Goal: Check status

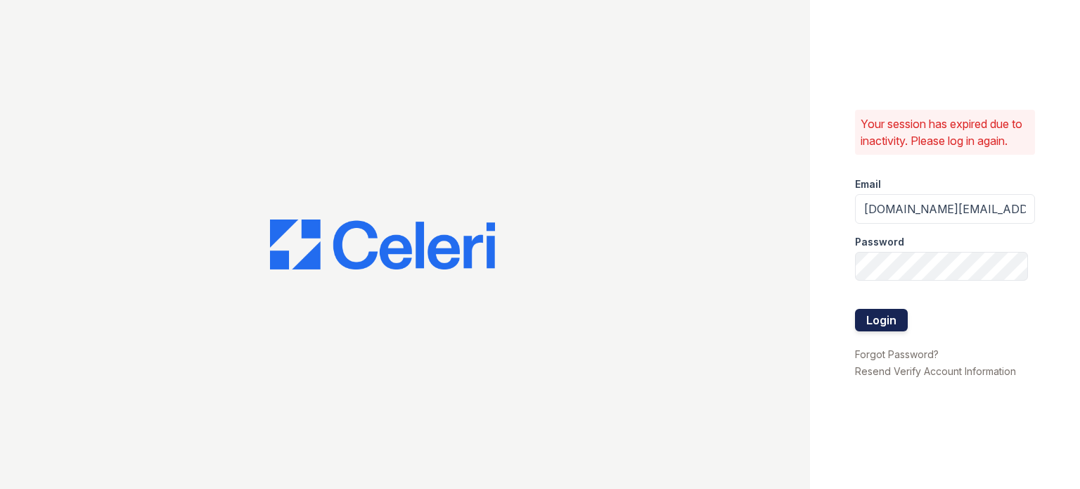
click at [894, 323] on button "Login" at bounding box center [881, 320] width 53 height 23
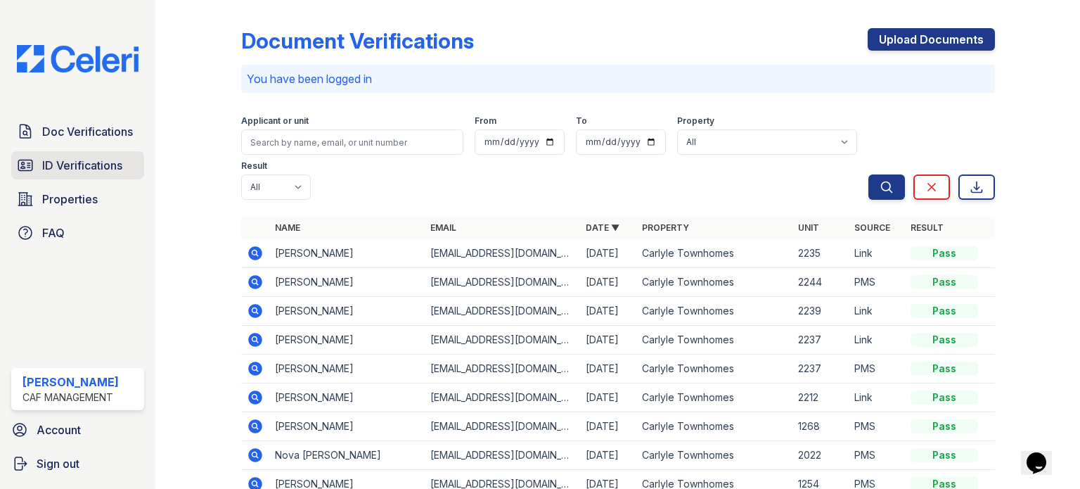
click at [75, 166] on span "ID Verifications" at bounding box center [82, 165] width 80 height 17
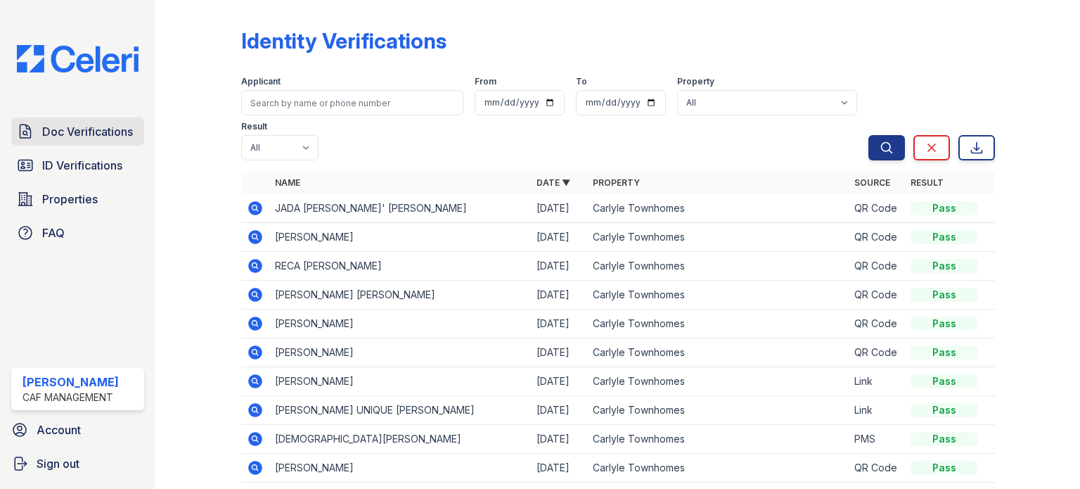
click at [90, 135] on span "Doc Verifications" at bounding box center [87, 131] width 91 height 17
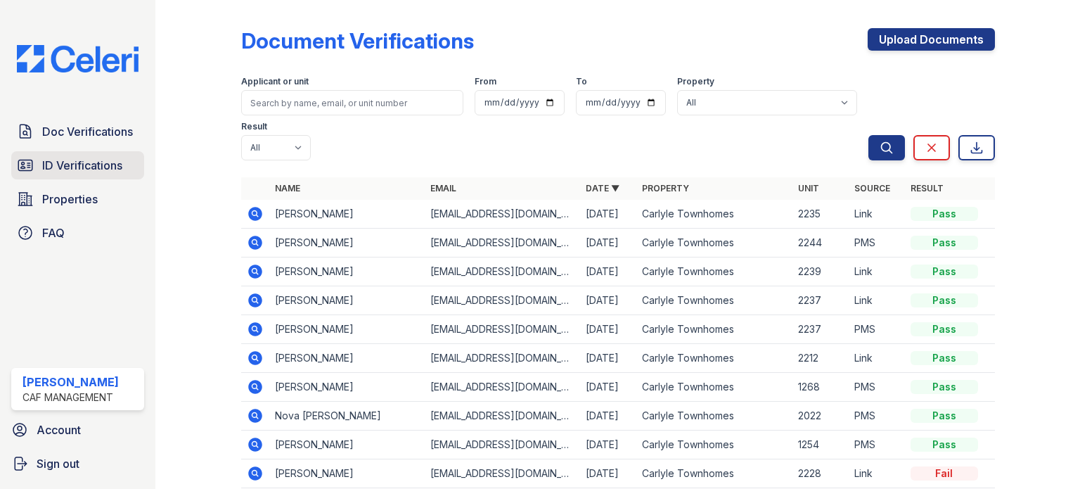
click at [103, 161] on span "ID Verifications" at bounding box center [82, 165] width 80 height 17
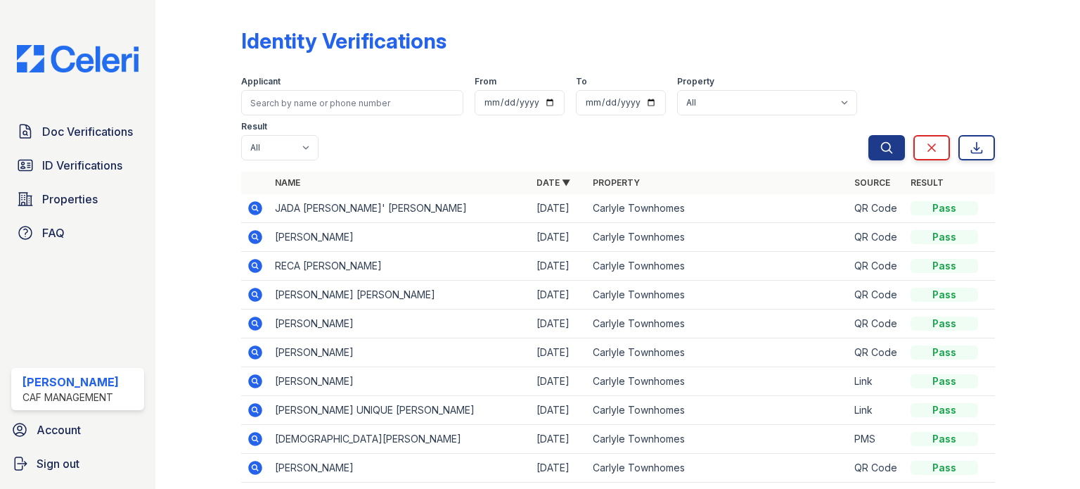
click at [253, 205] on icon at bounding box center [255, 208] width 17 height 17
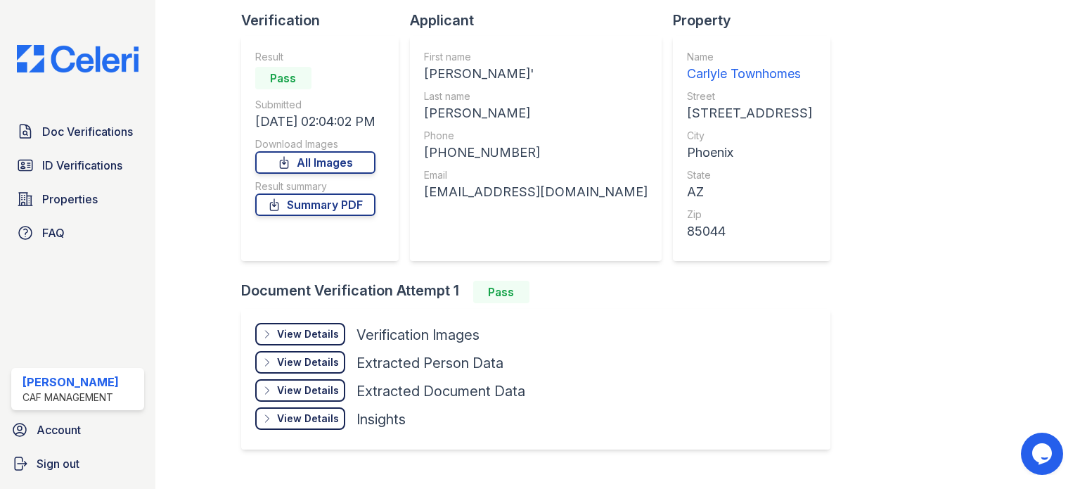
click at [307, 335] on div "View Details" at bounding box center [308, 334] width 62 height 14
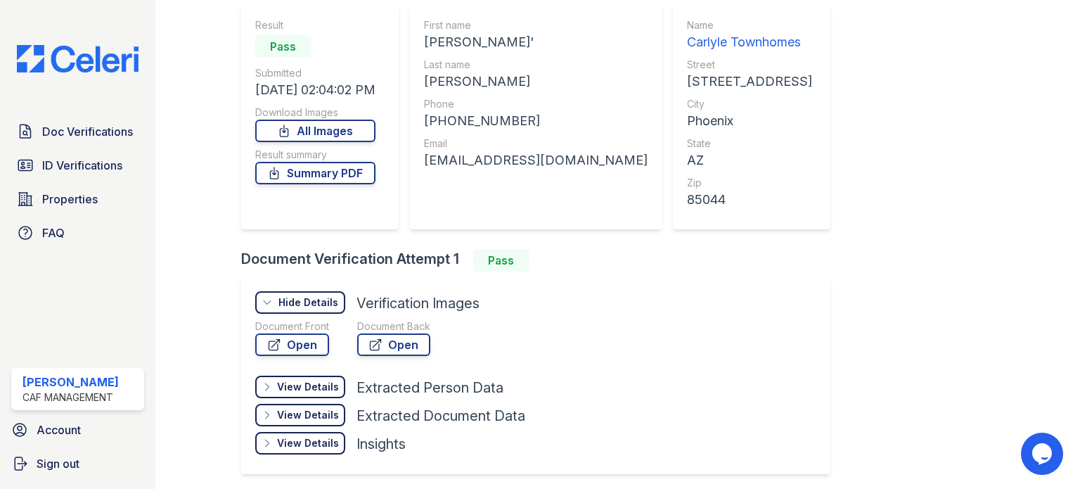
scroll to position [175, 0]
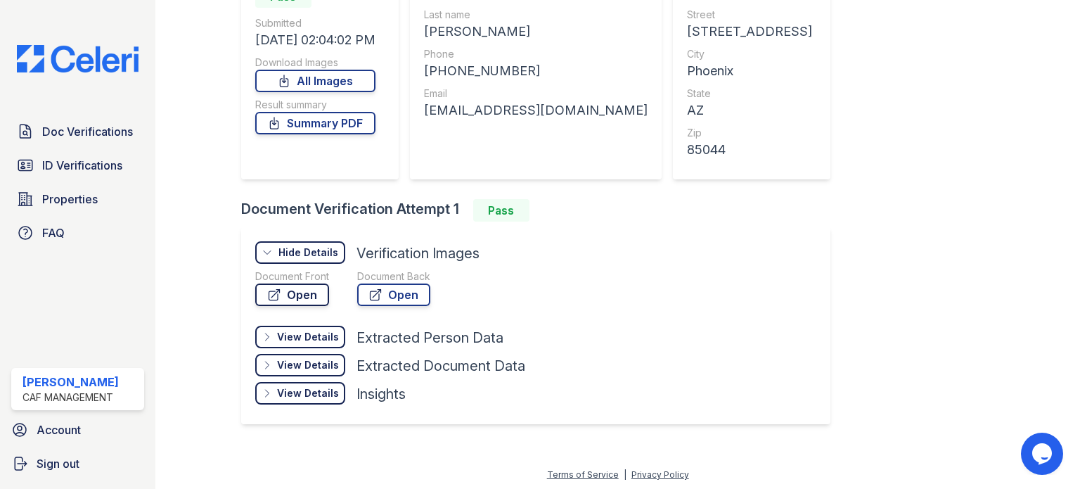
click at [302, 288] on link "Open" at bounding box center [292, 294] width 74 height 23
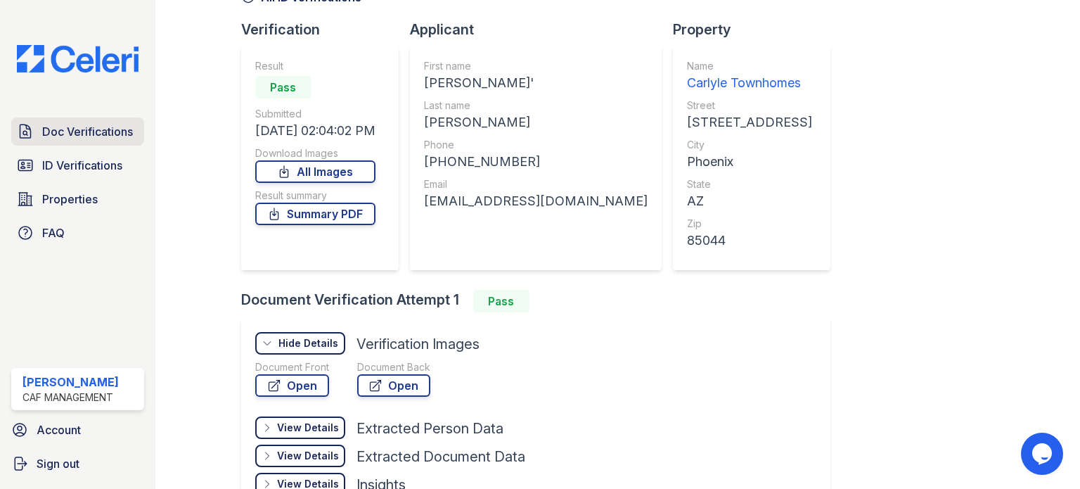
scroll to position [82, 0]
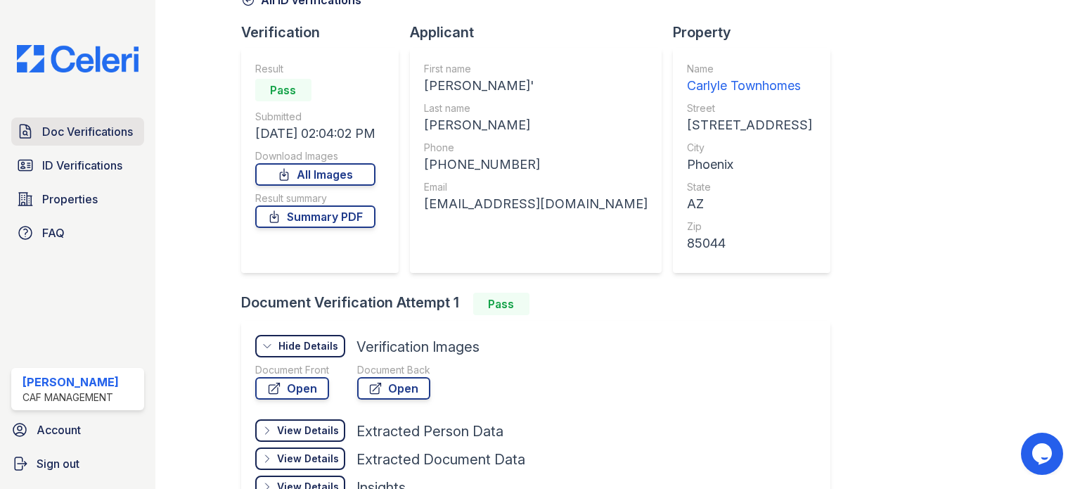
click at [68, 124] on span "Doc Verifications" at bounding box center [87, 131] width 91 height 17
